Goal: Task Accomplishment & Management: Complete application form

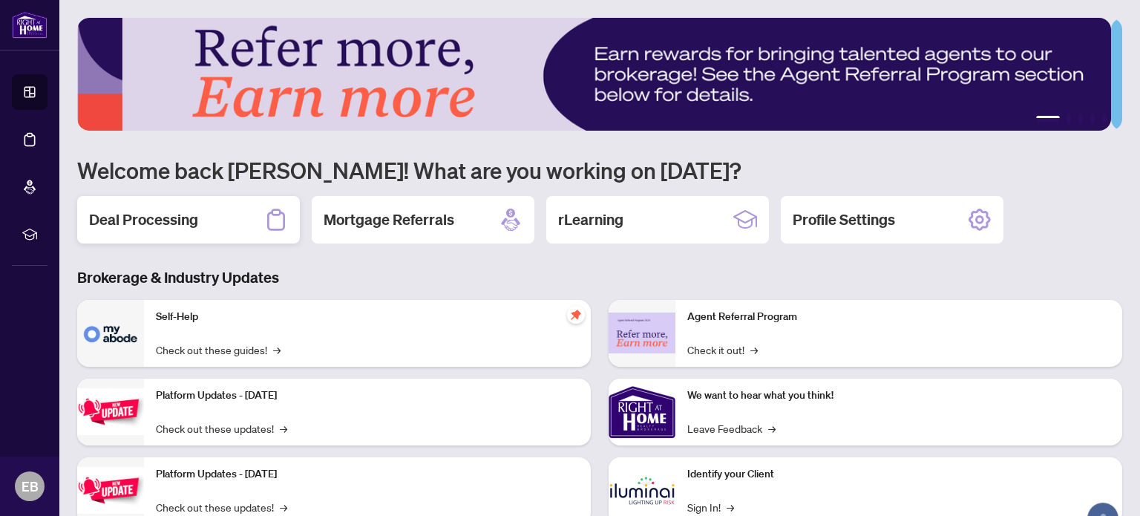
click at [154, 213] on h2 "Deal Processing" at bounding box center [143, 219] width 109 height 21
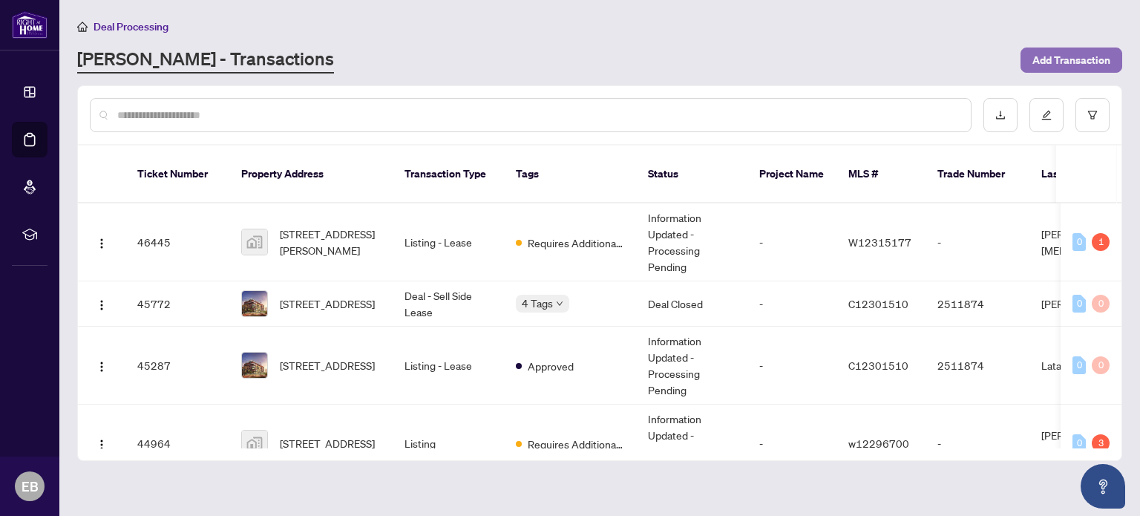
click at [1057, 59] on span "Add Transaction" at bounding box center [1072, 60] width 78 height 24
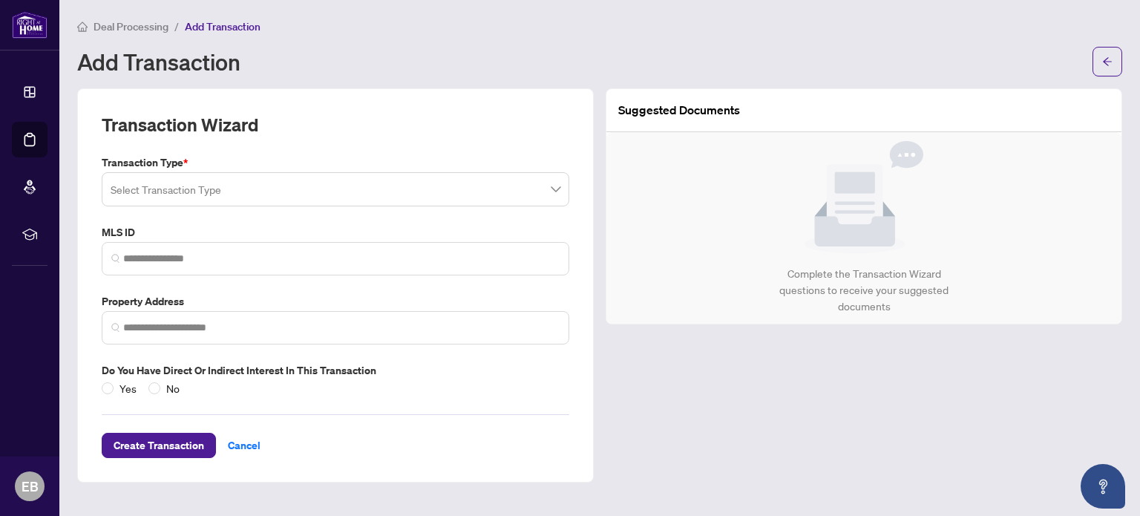
click at [284, 194] on input "search" at bounding box center [329, 191] width 437 height 33
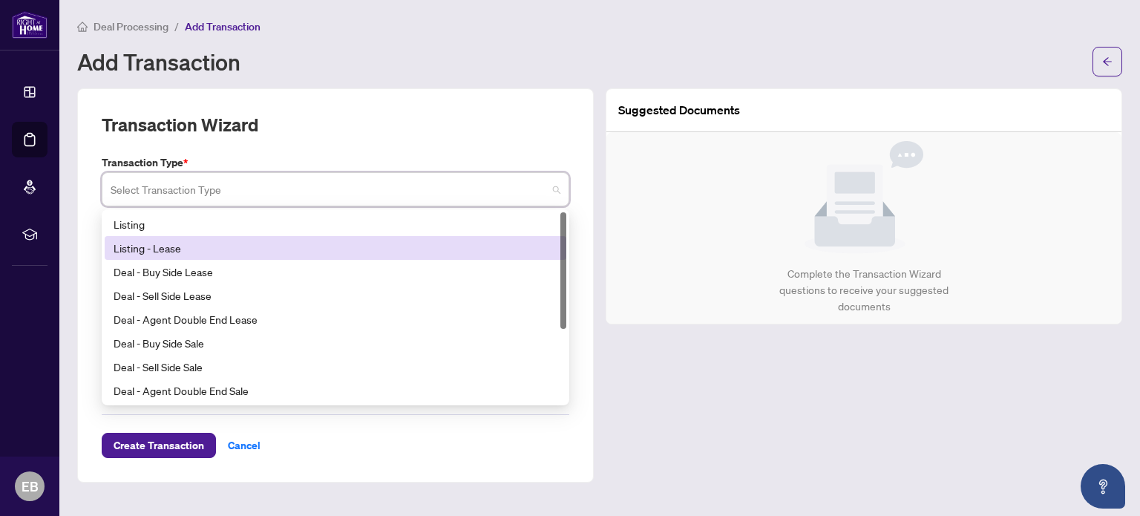
click at [177, 241] on div "Listing - Lease" at bounding box center [336, 248] width 444 height 16
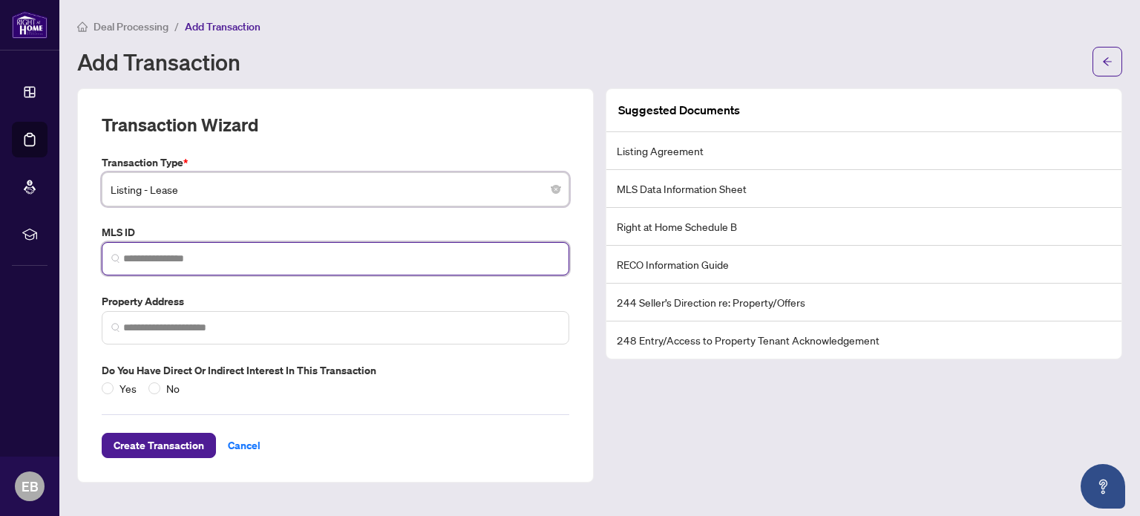
click at [181, 251] on input "search" at bounding box center [341, 259] width 437 height 16
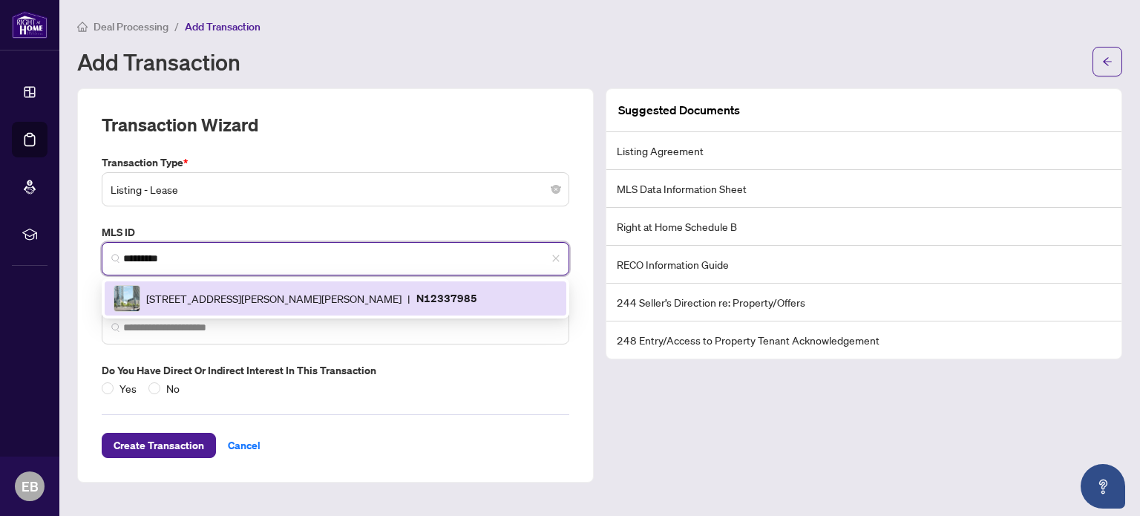
click at [262, 303] on span "[STREET_ADDRESS][PERSON_NAME][PERSON_NAME]" at bounding box center [273, 298] width 255 height 16
type input "*********"
type input "**********"
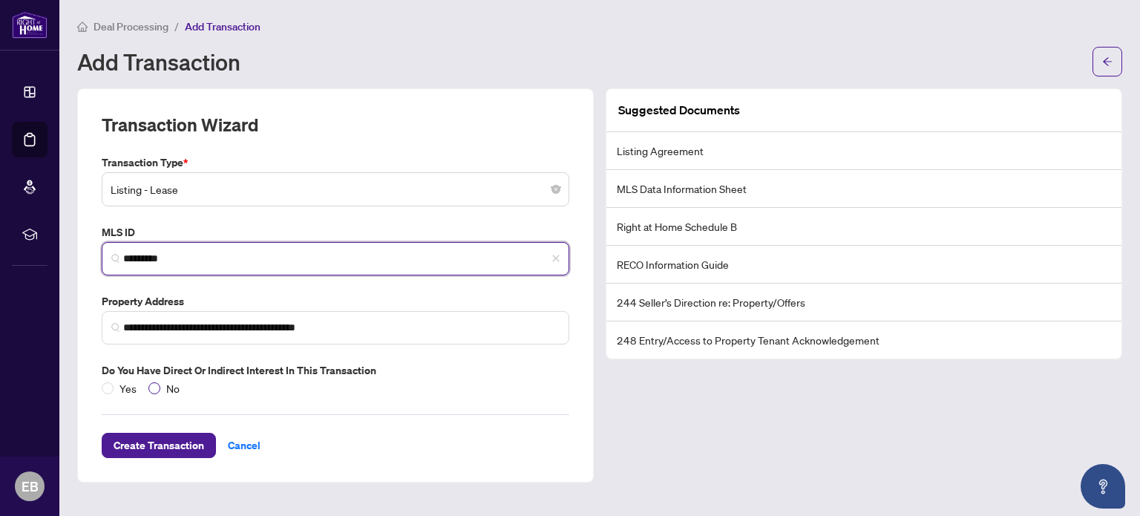
type input "*********"
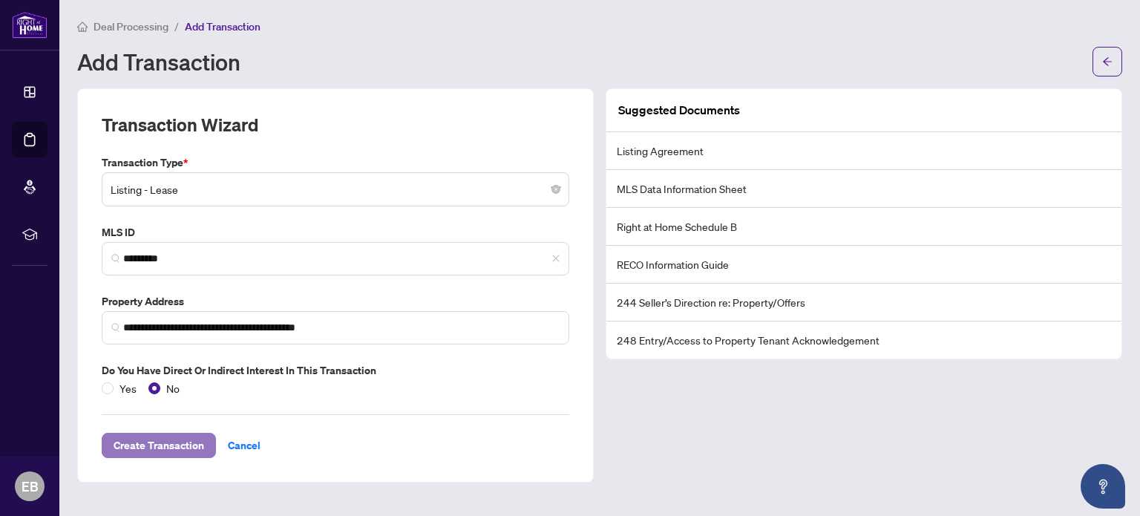
click at [166, 442] on span "Create Transaction" at bounding box center [159, 446] width 91 height 24
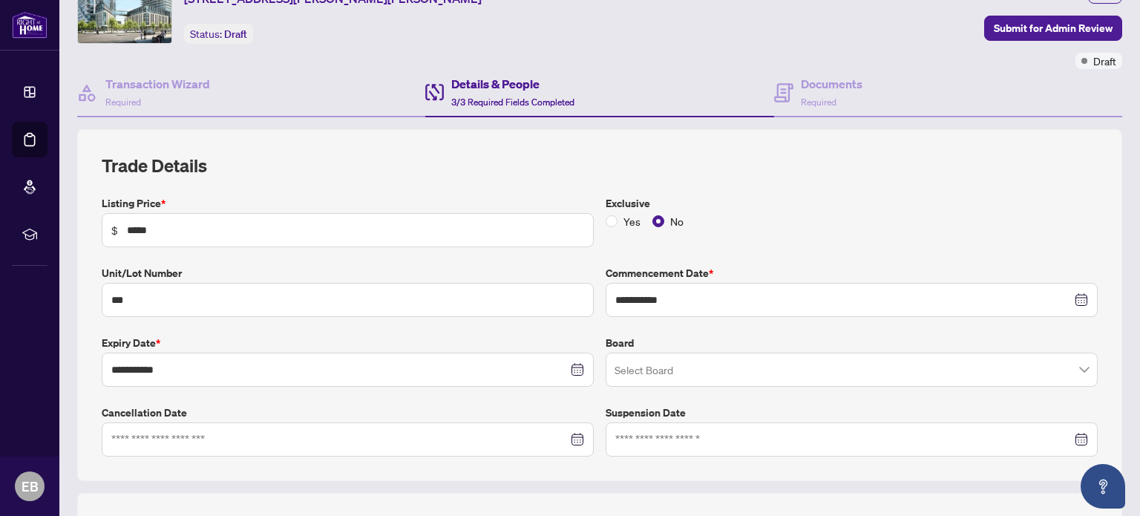
scroll to position [148, 0]
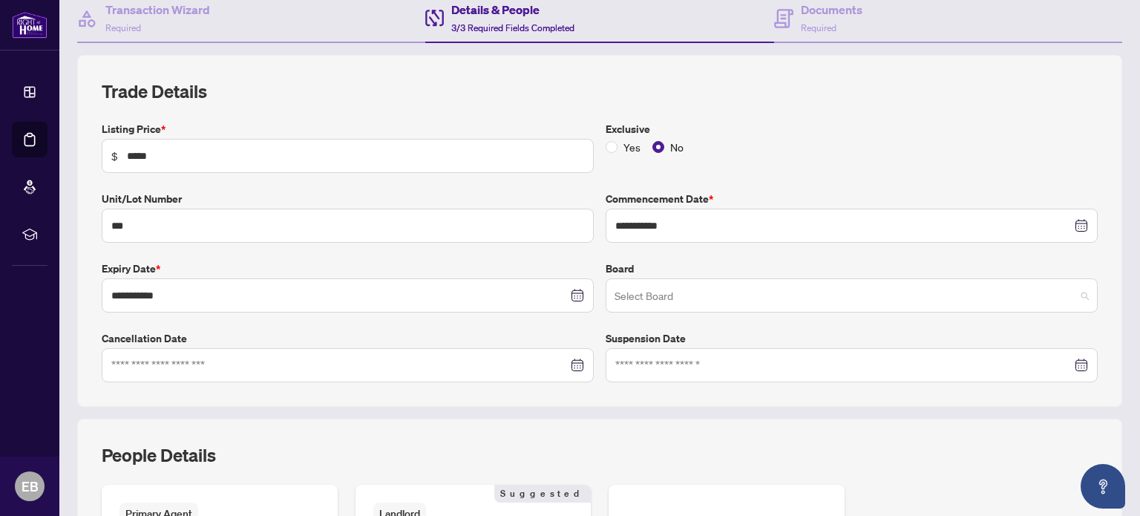
click at [638, 295] on input "search" at bounding box center [845, 297] width 461 height 33
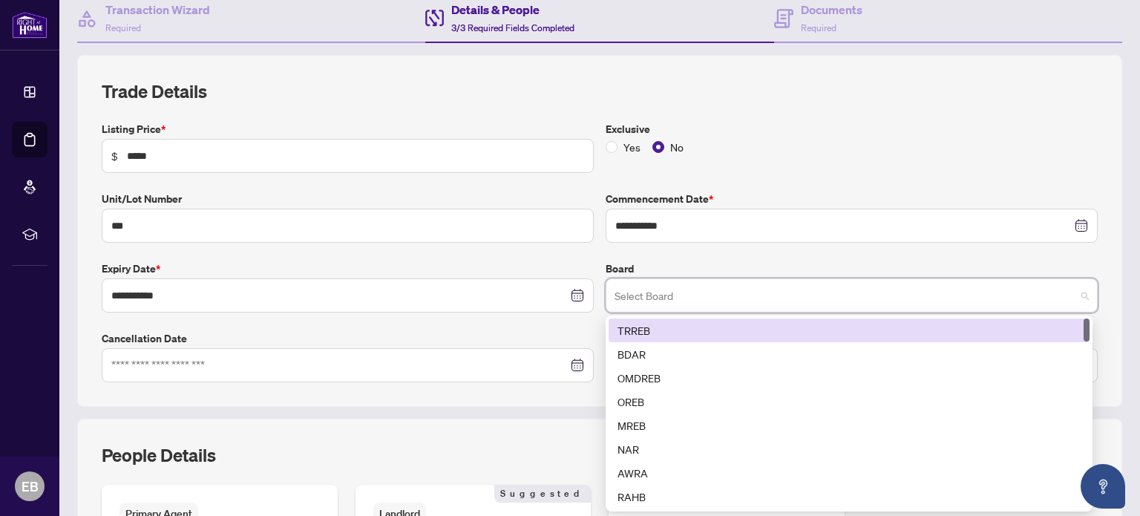
click at [635, 330] on div "TRREB" at bounding box center [849, 330] width 463 height 16
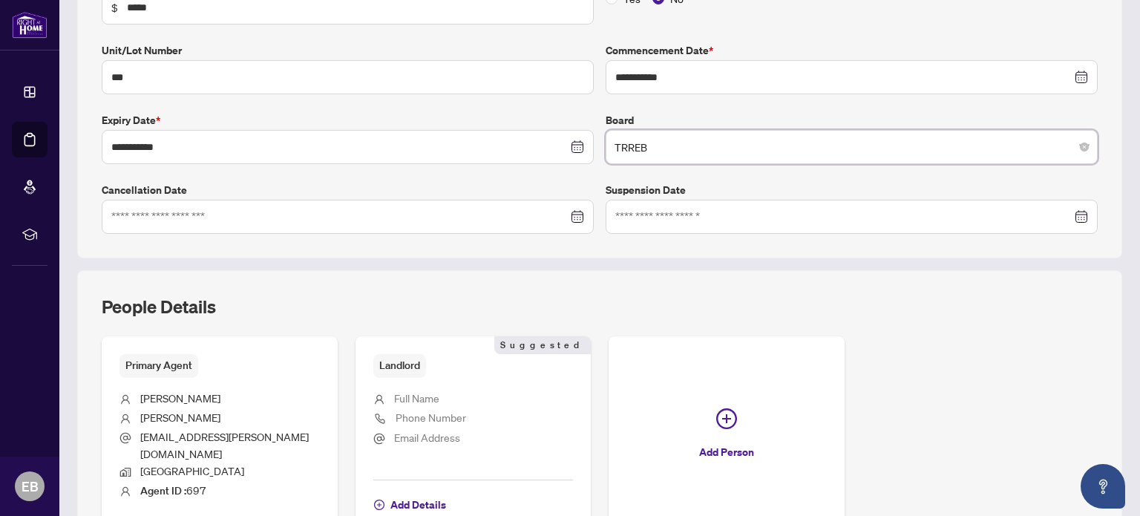
scroll to position [371, 0]
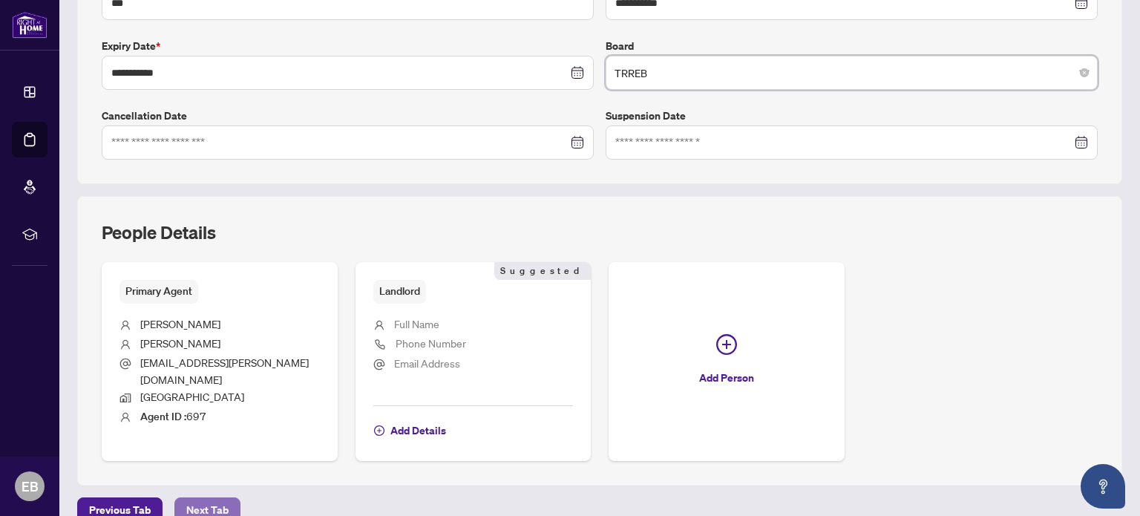
click at [198, 498] on span "Next Tab" at bounding box center [207, 510] width 42 height 24
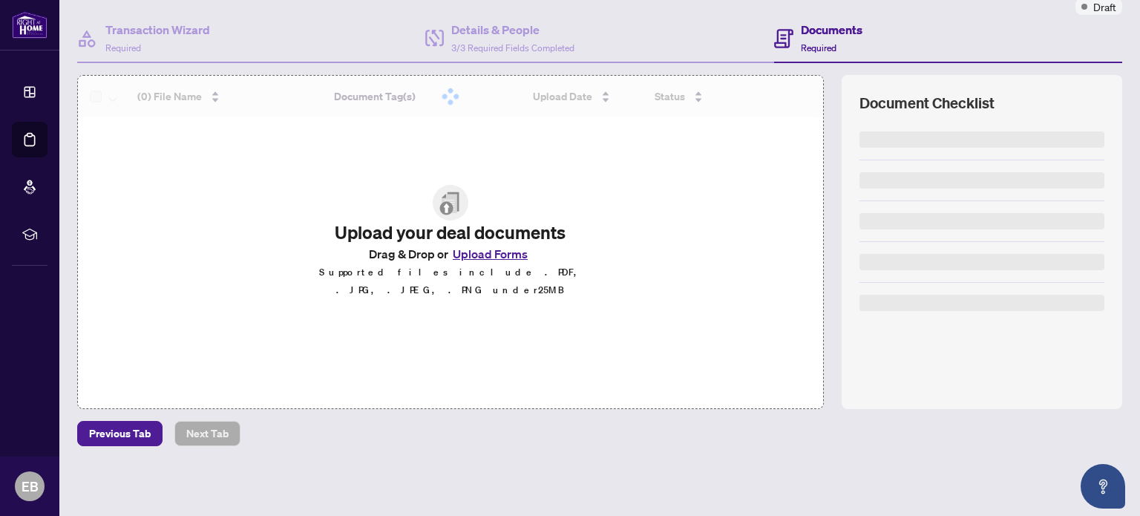
scroll to position [125, 0]
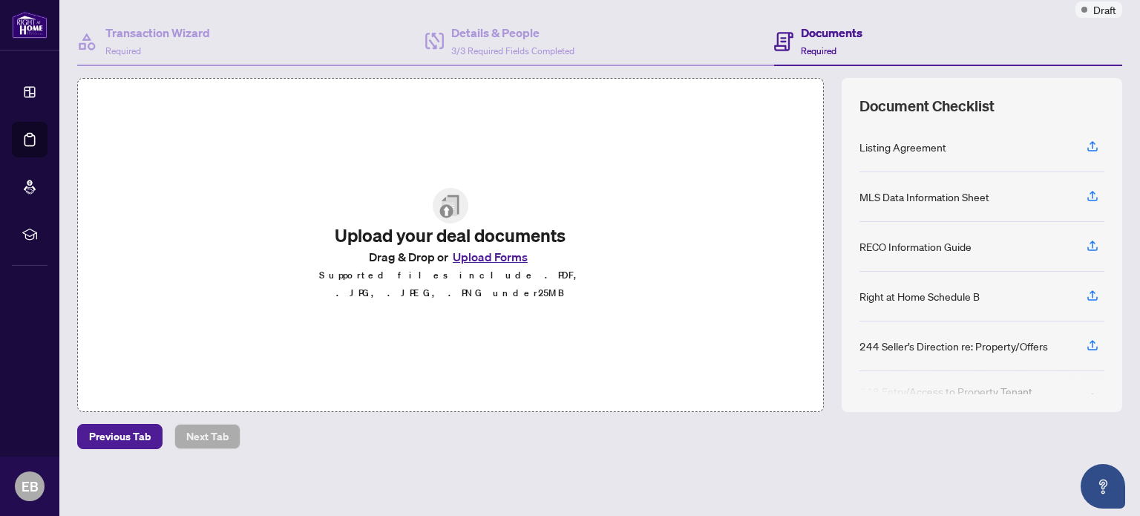
click at [477, 266] on button "Upload Forms" at bounding box center [490, 256] width 84 height 19
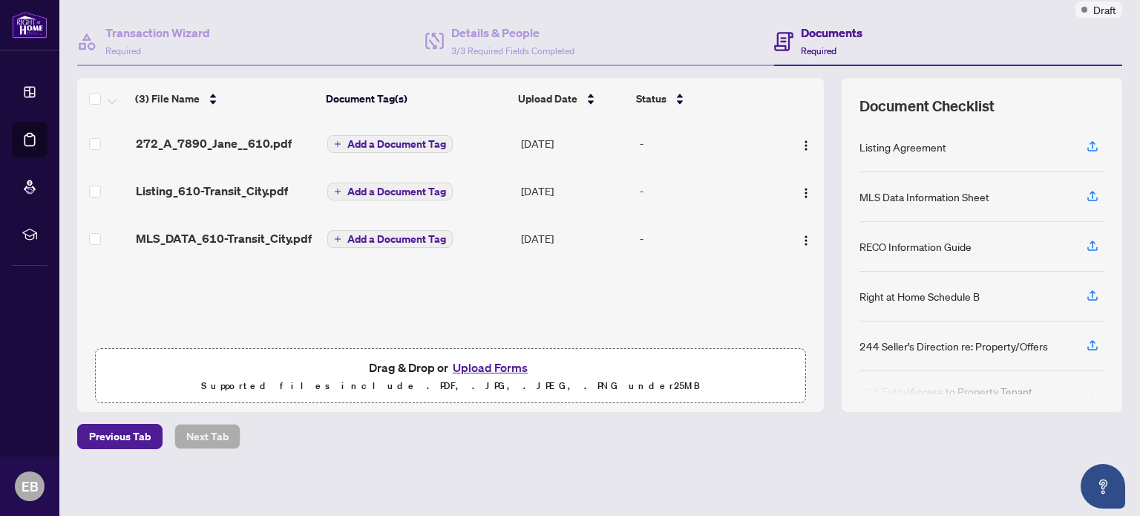
click at [481, 367] on button "Upload Forms" at bounding box center [490, 367] width 84 height 19
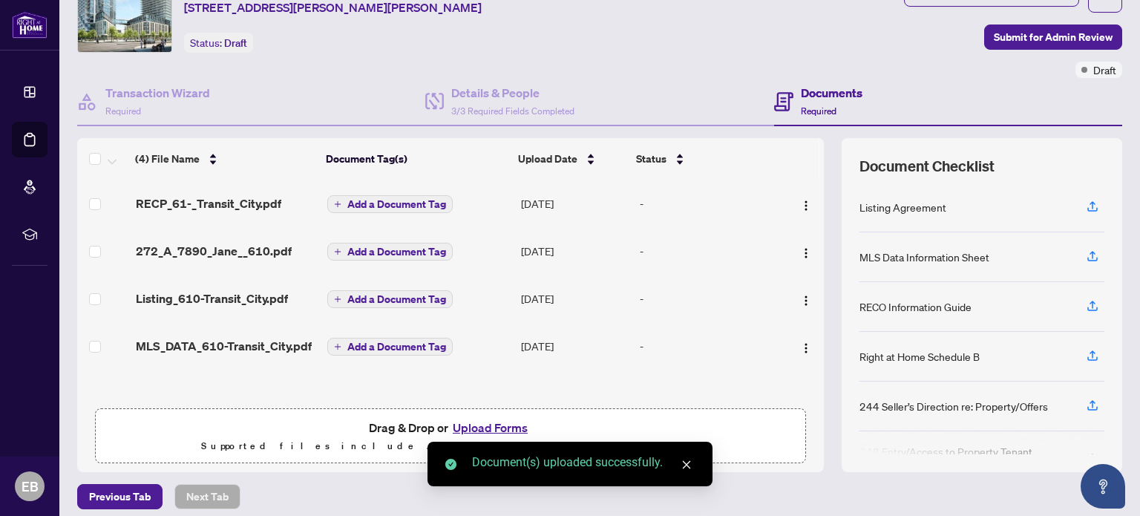
scroll to position [0, 0]
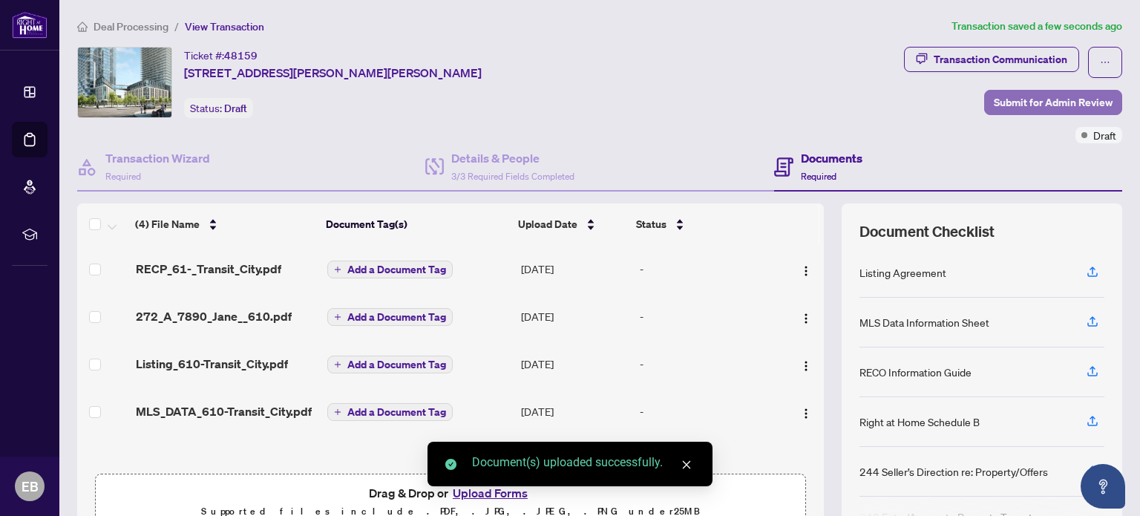
click at [1033, 100] on span "Submit for Admin Review" at bounding box center [1053, 103] width 119 height 24
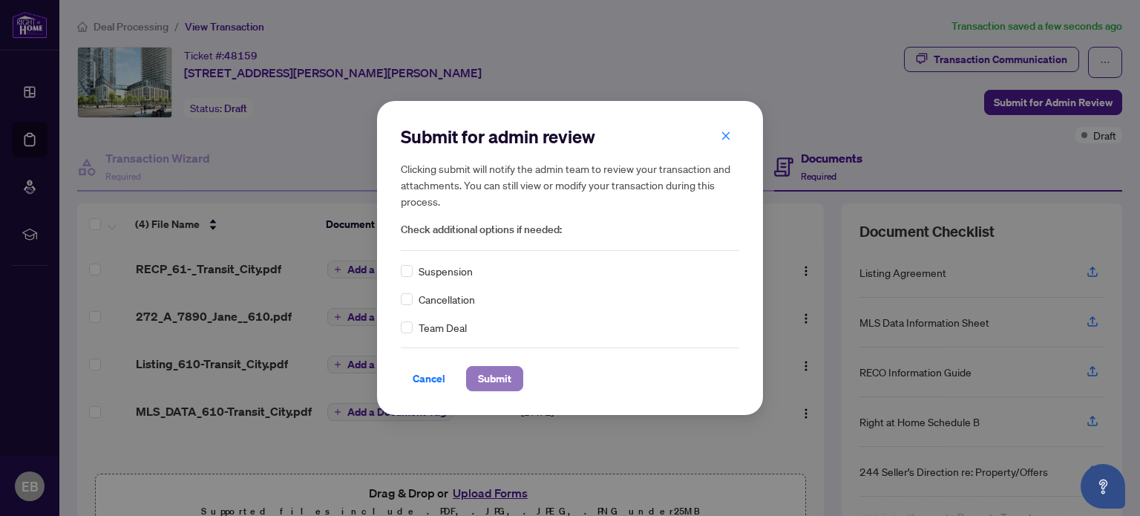
click at [493, 373] on span "Submit" at bounding box center [494, 379] width 33 height 24
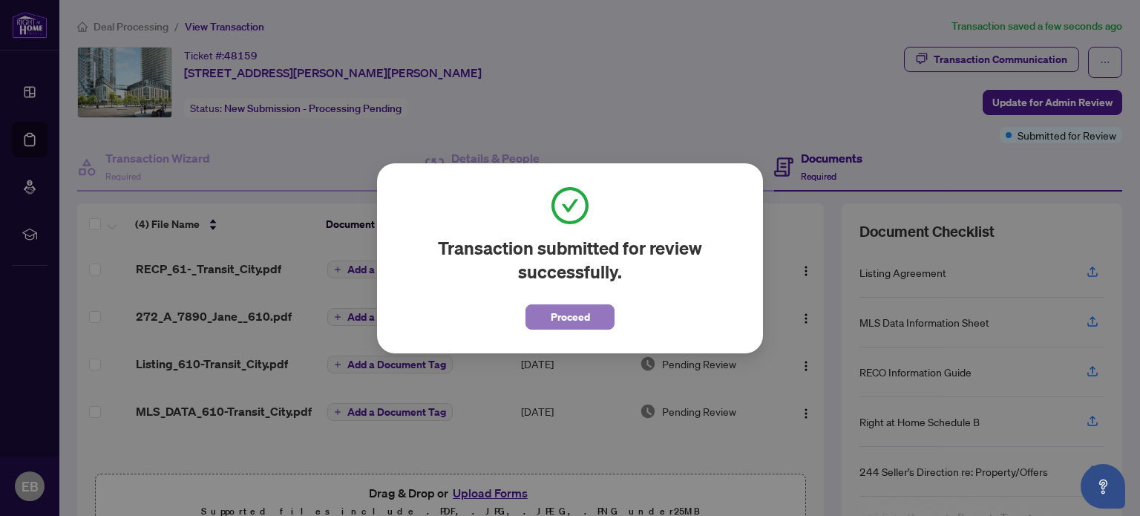
click at [574, 320] on span "Proceed" at bounding box center [570, 317] width 39 height 24
